Goal: Transaction & Acquisition: Purchase product/service

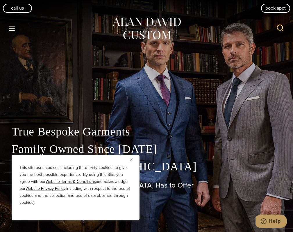
click at [132, 158] on img "Close" at bounding box center [131, 159] width 3 height 3
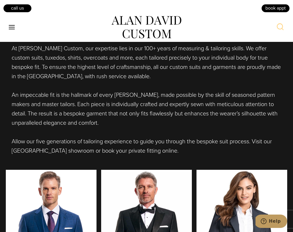
scroll to position [380, 0]
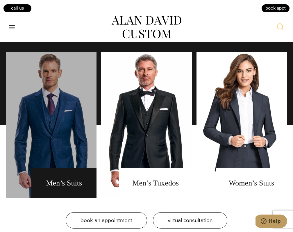
click at [65, 139] on link "men's suits" at bounding box center [51, 124] width 91 height 145
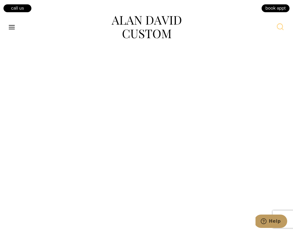
scroll to position [1800, 0]
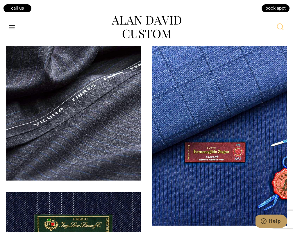
scroll to position [1706, 0]
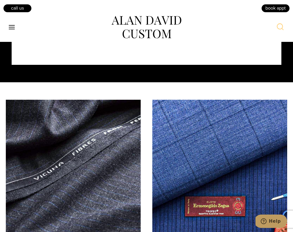
click at [88, 127] on img at bounding box center [73, 167] width 135 height 135
click at [10, 26] on icon "Toggle Menu" at bounding box center [11, 27] width 7 height 7
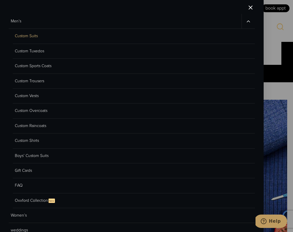
click at [25, 35] on link "Custom Suits" at bounding box center [134, 36] width 242 height 15
